Goal: Task Accomplishment & Management: Complete application form

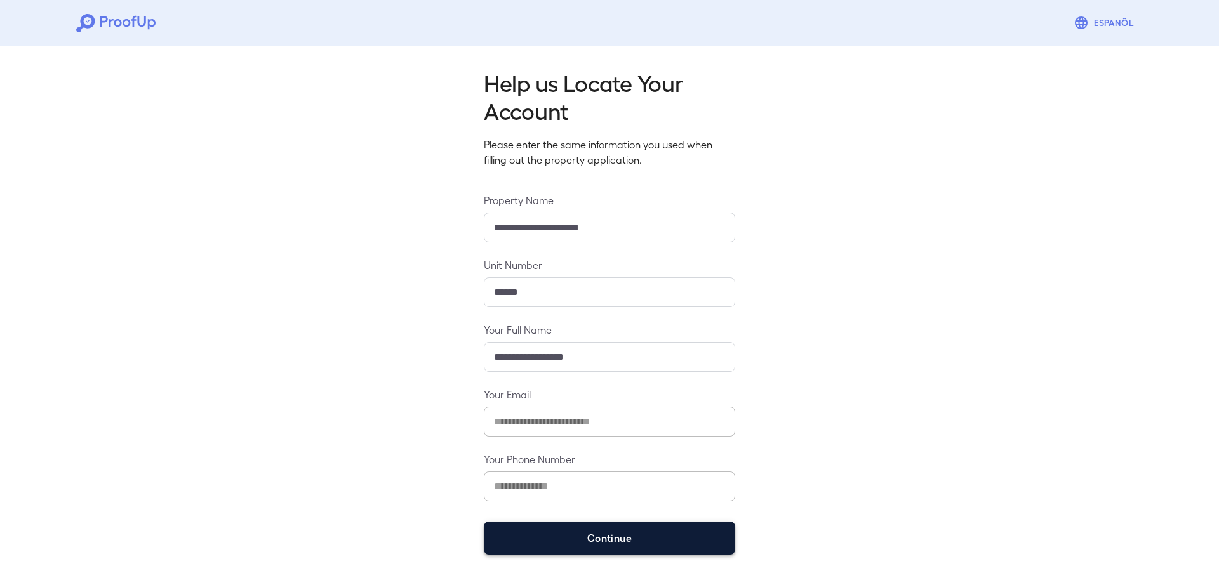
click at [628, 543] on button "Continue" at bounding box center [609, 538] width 251 height 33
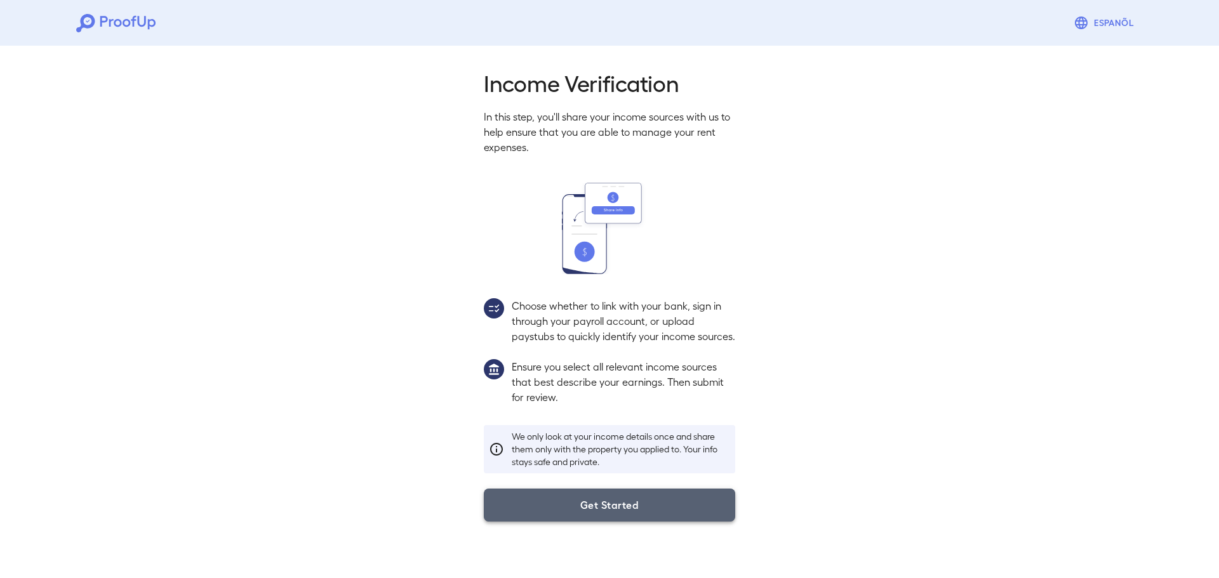
click at [612, 506] on button "Get Started" at bounding box center [609, 505] width 251 height 33
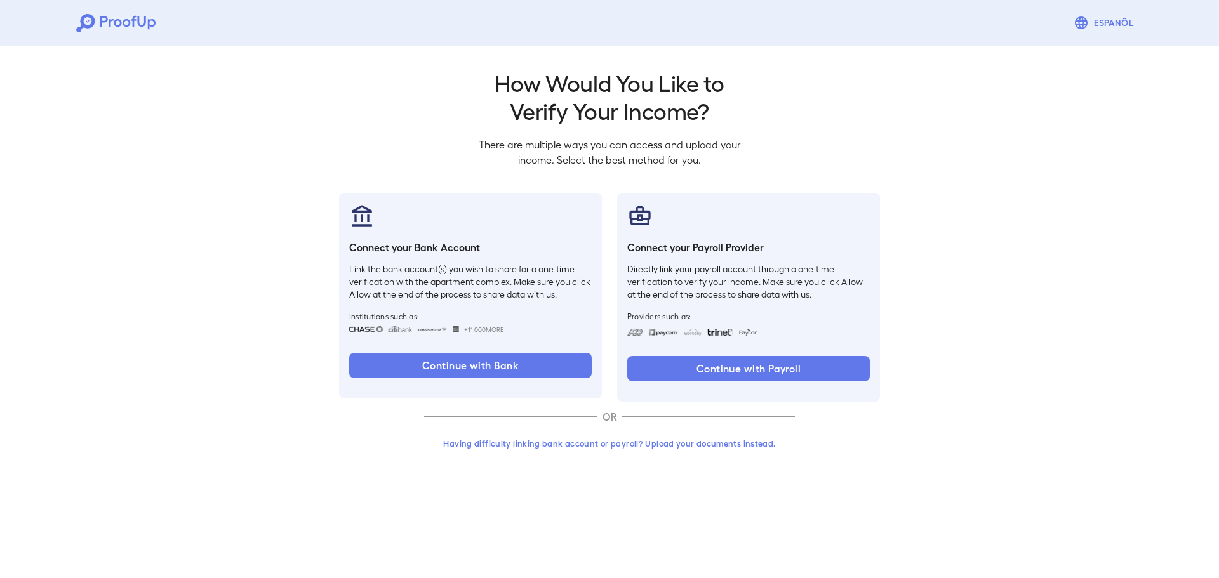
click at [566, 445] on button "Having difficulty linking bank account or payroll? Upload your documents instea…" at bounding box center [609, 443] width 371 height 23
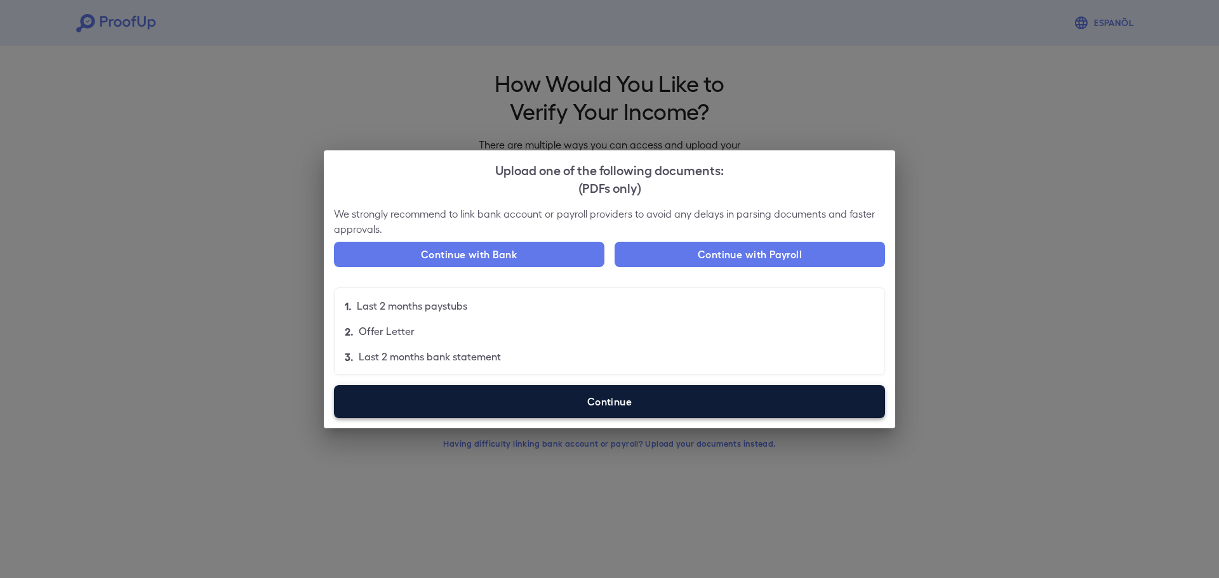
click at [574, 390] on label "Continue" at bounding box center [609, 401] width 551 height 33
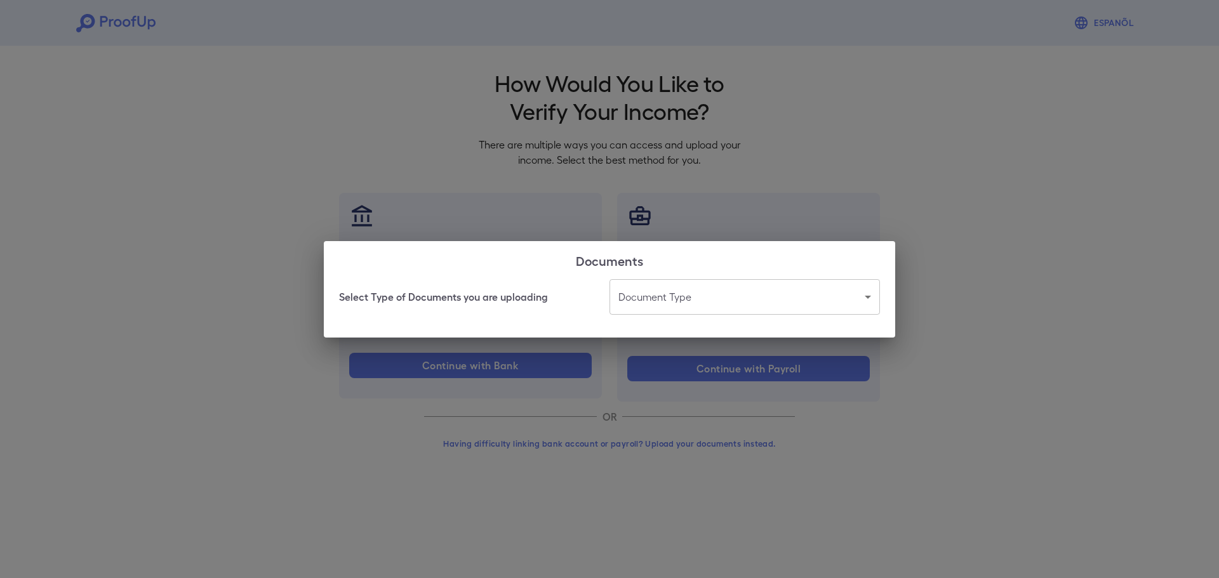
click at [666, 313] on body "Espanõl Go back How Would You Like to Verify Your Income? There are multiple wa…" at bounding box center [609, 242] width 1219 height 485
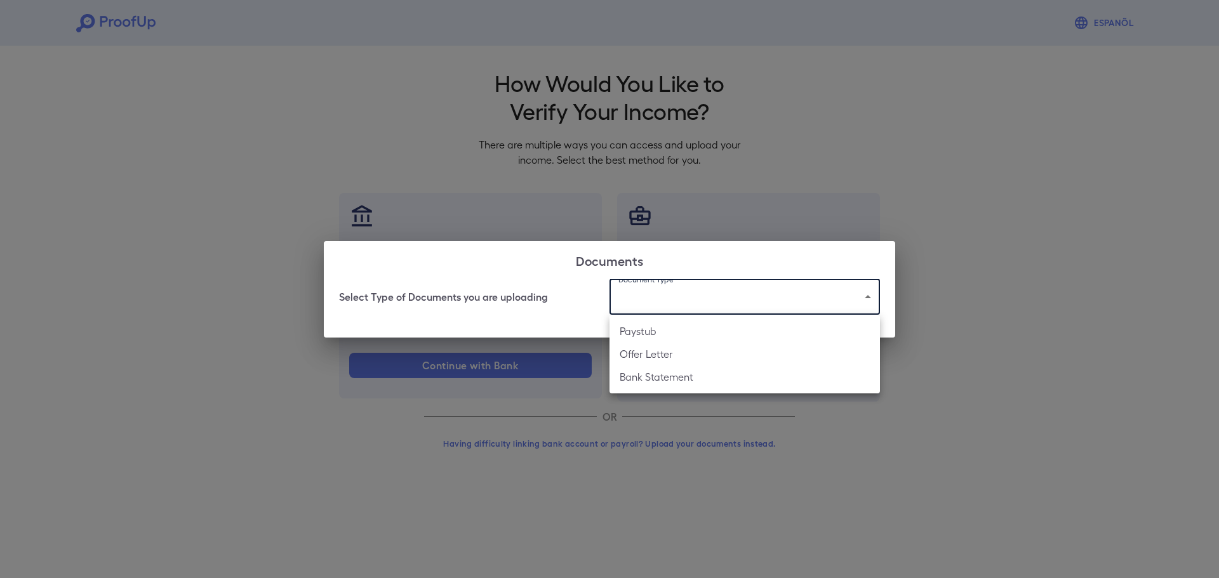
click at [676, 381] on li "Bank Statement" at bounding box center [745, 377] width 271 height 23
type input "**********"
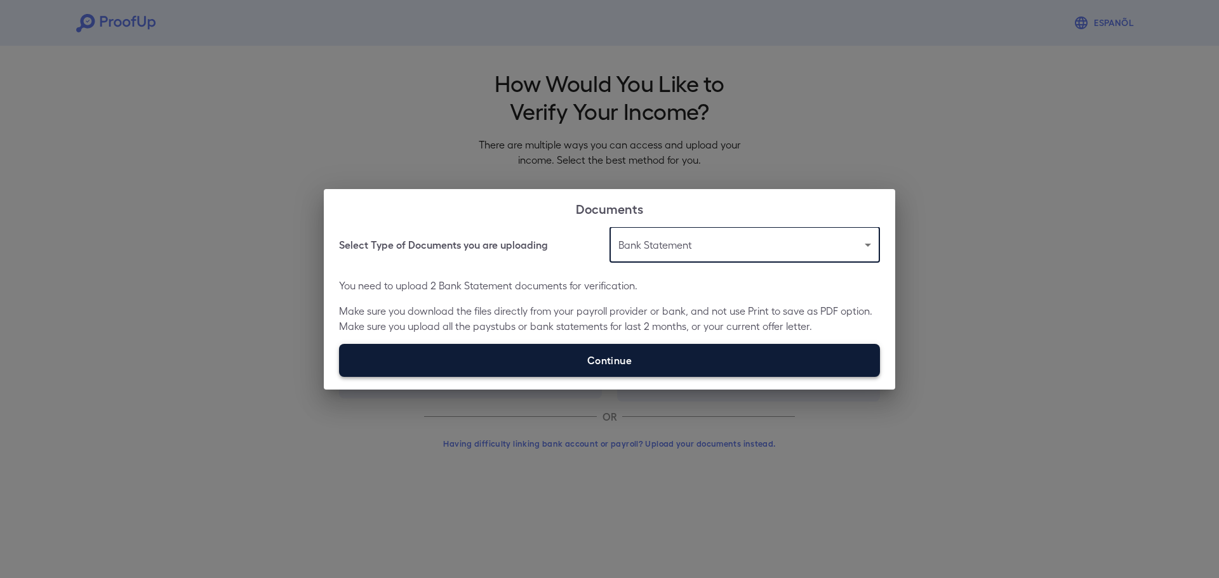
click at [638, 363] on label "Continue" at bounding box center [609, 360] width 541 height 33
click at [340, 377] on input "Continue" at bounding box center [339, 377] width 1 height 1
type input "**********"
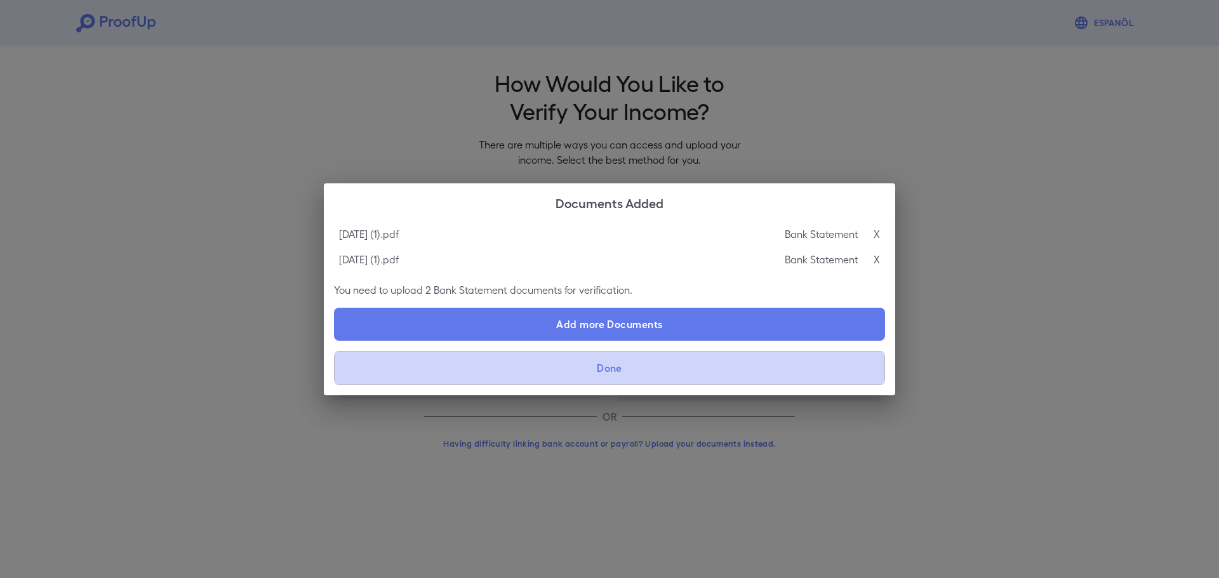
click at [557, 378] on button "Done" at bounding box center [609, 368] width 551 height 34
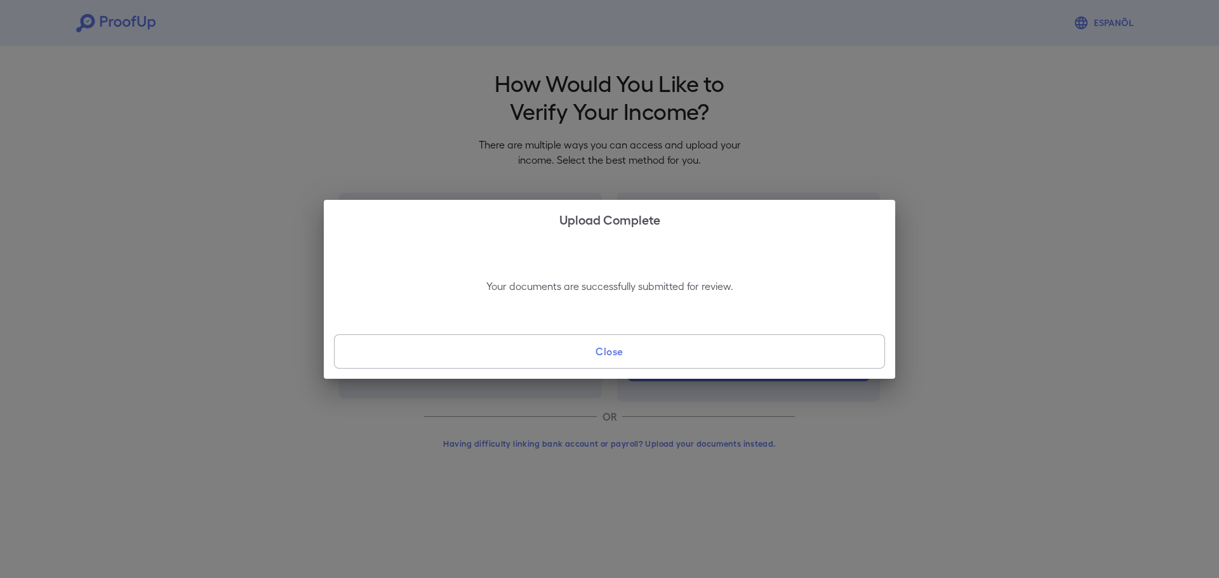
click at [592, 365] on button "Close" at bounding box center [609, 352] width 551 height 34
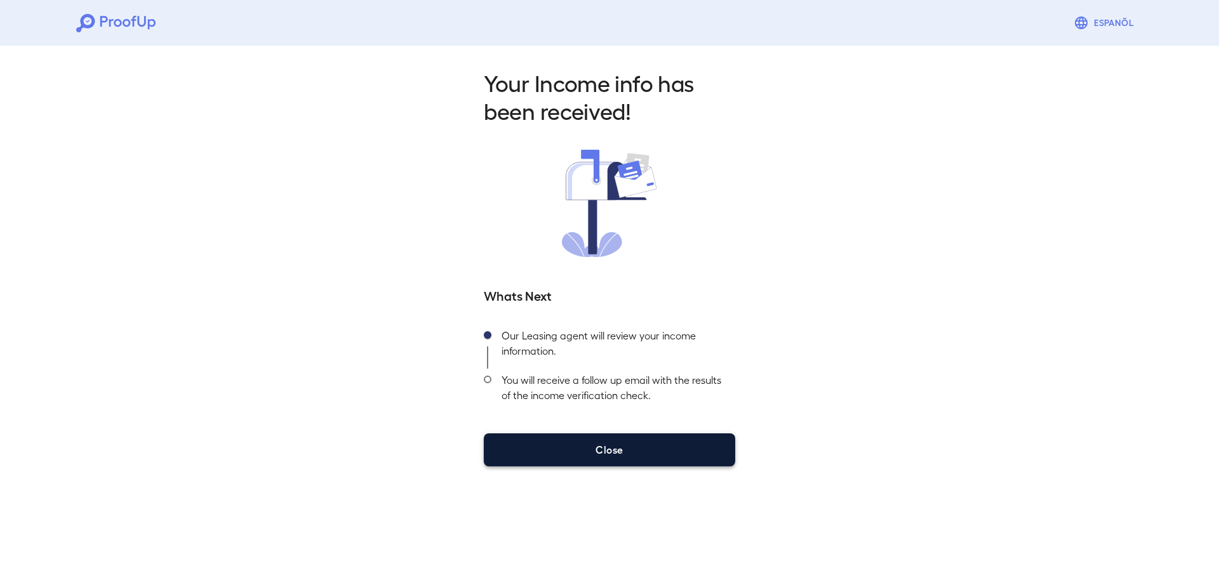
click at [617, 446] on button "Close" at bounding box center [609, 450] width 251 height 33
click at [657, 458] on button "Close" at bounding box center [609, 450] width 251 height 33
click at [705, 436] on button "Close" at bounding box center [609, 450] width 251 height 33
